Goal: Task Accomplishment & Management: Use online tool/utility

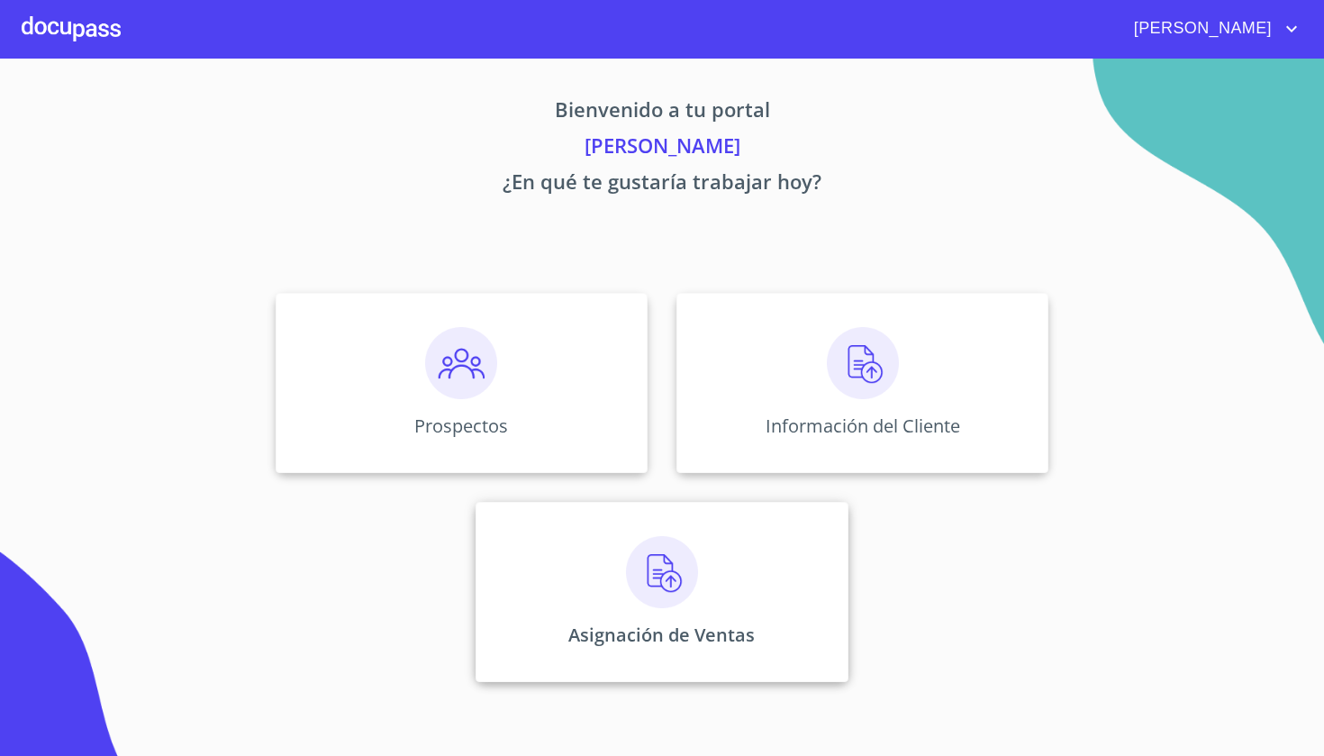
click at [619, 597] on div "Asignación de Ventas" at bounding box center [662, 592] width 372 height 180
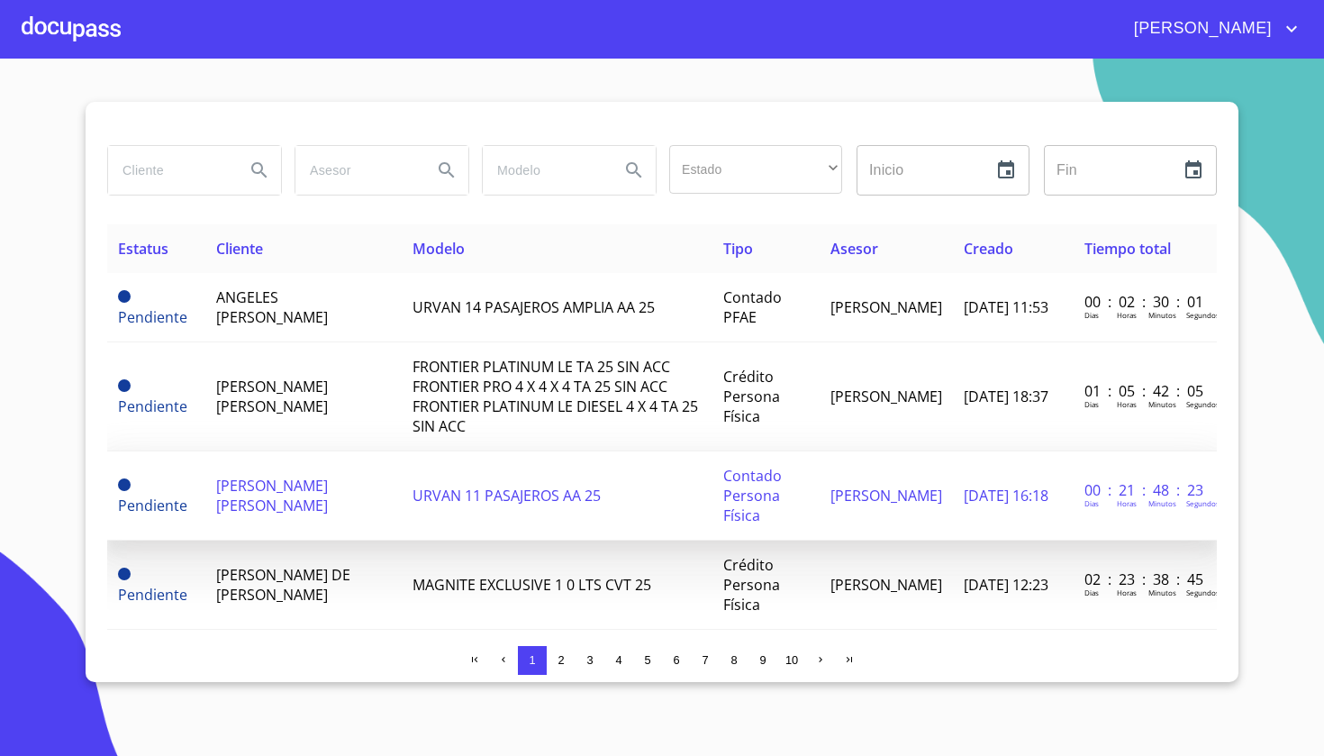
click at [484, 465] on td "URVAN 11 PASAJEROS AA 25" at bounding box center [557, 495] width 311 height 89
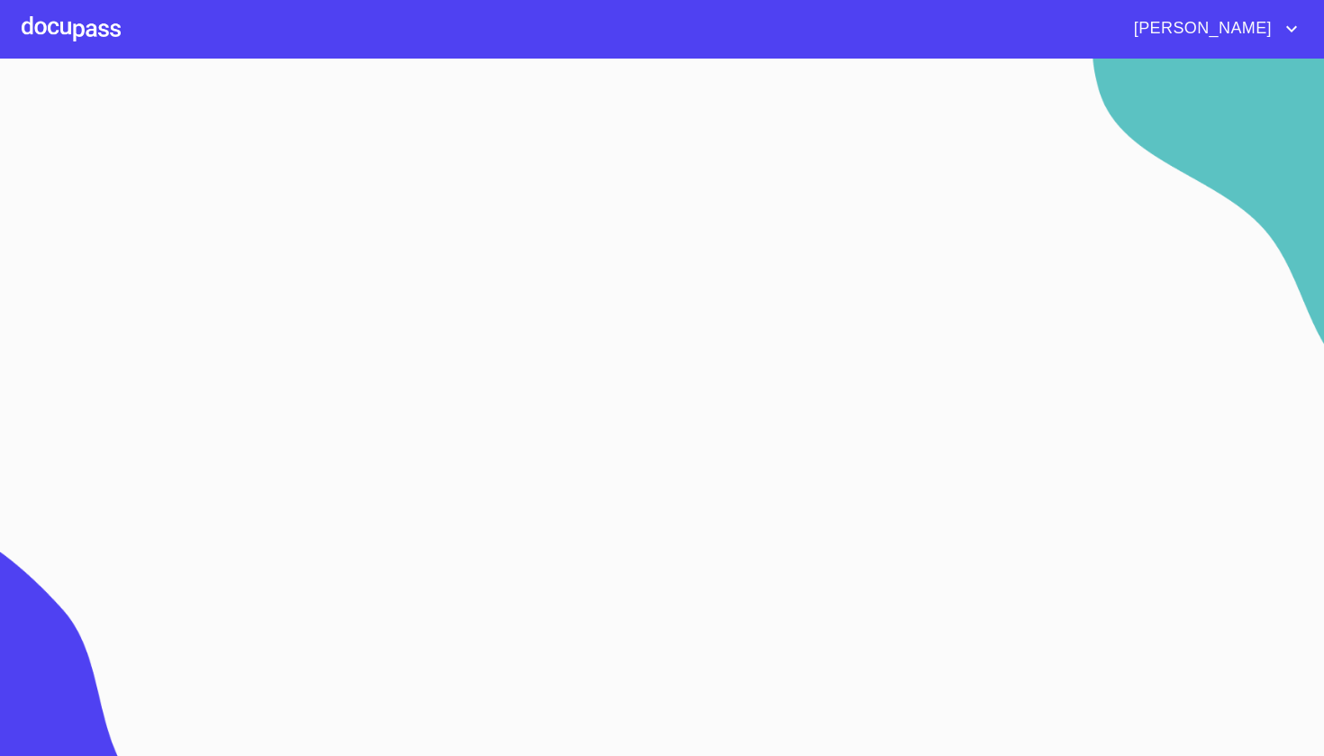
click at [484, 465] on section at bounding box center [662, 407] width 1324 height 697
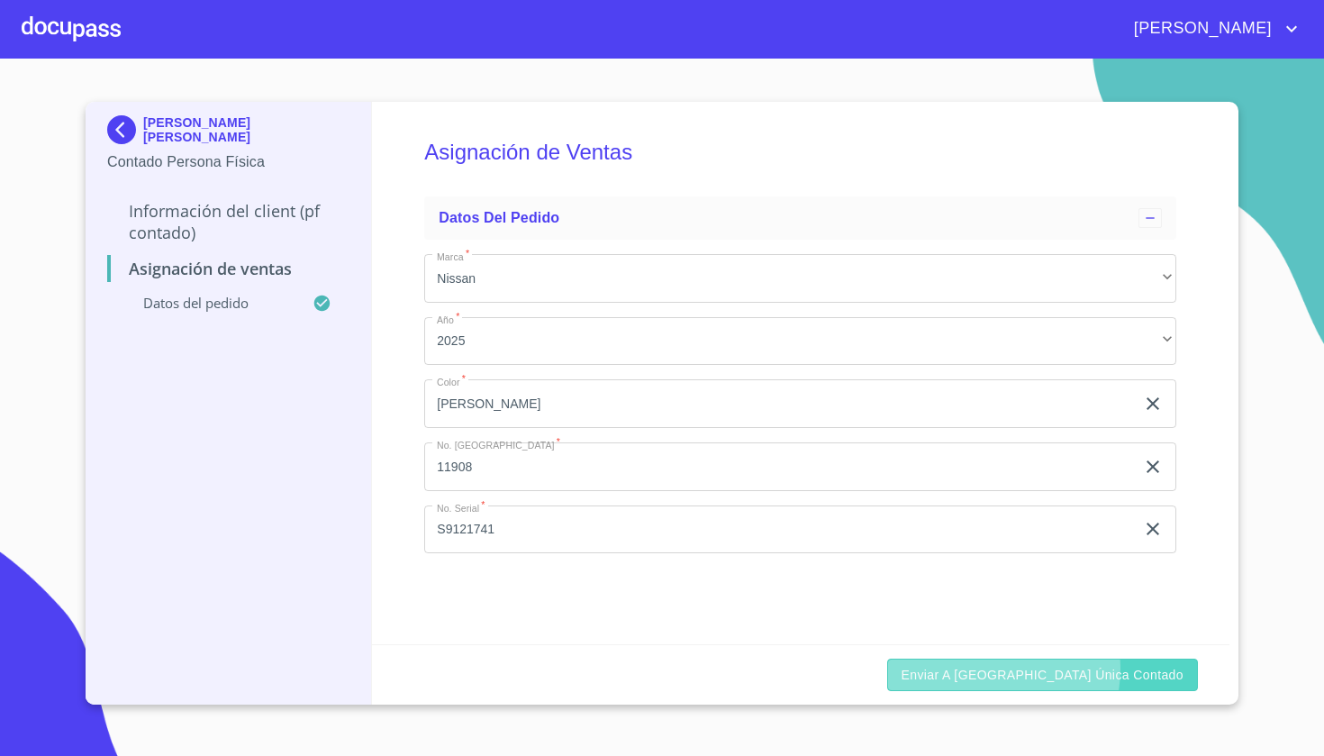
click at [1069, 669] on span "Enviar a [GEOGRAPHIC_DATA] única contado" at bounding box center [1043, 675] width 283 height 23
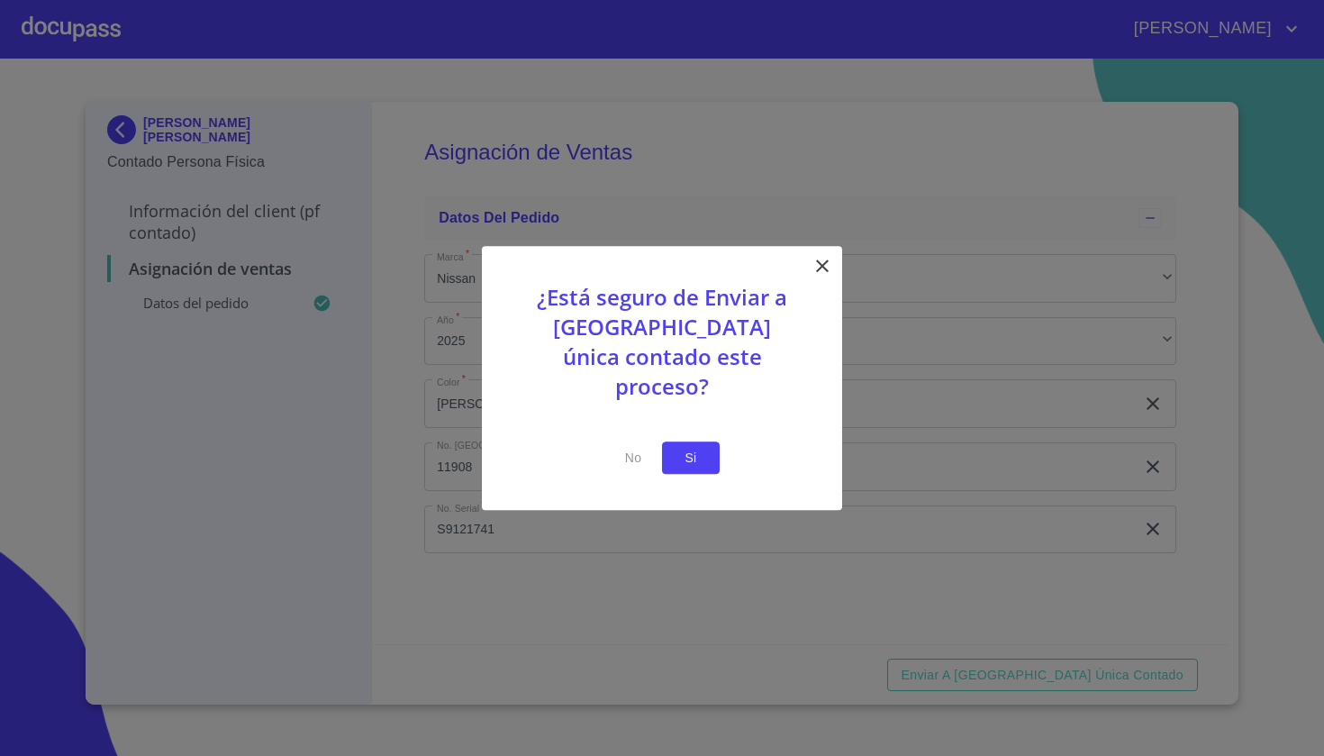
click at [687, 447] on span "Si" at bounding box center [691, 458] width 29 height 23
